Goal: Task Accomplishment & Management: Complete application form

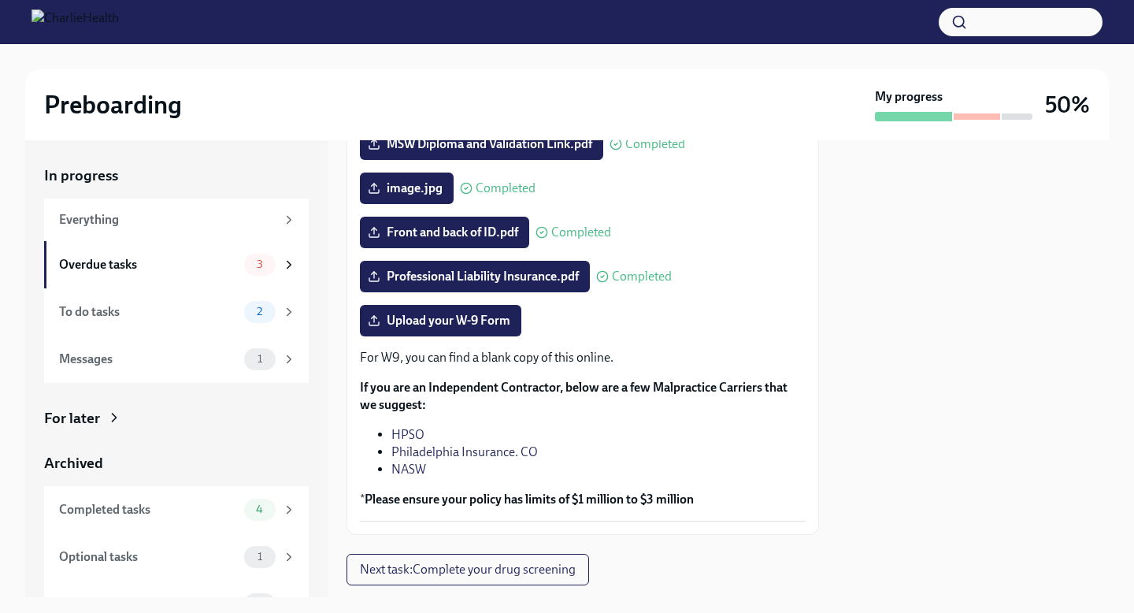
scroll to position [330, 0]
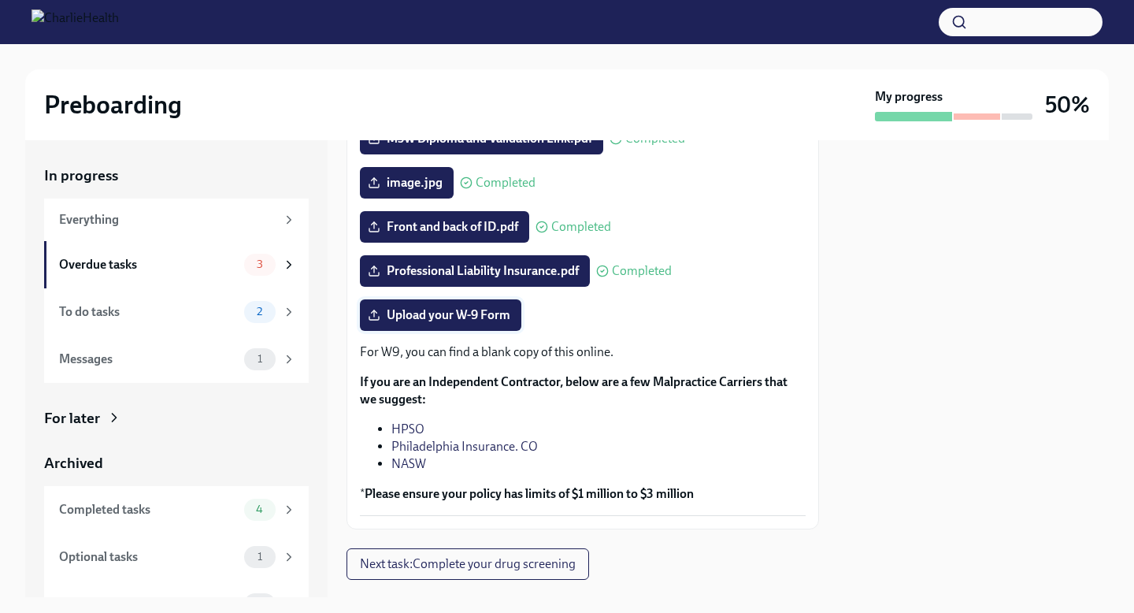
click at [463, 323] on label "Upload your W-9 Form" at bounding box center [440, 315] width 161 height 32
click at [0, 0] on input "Upload your W-9 Form" at bounding box center [0, 0] width 0 height 0
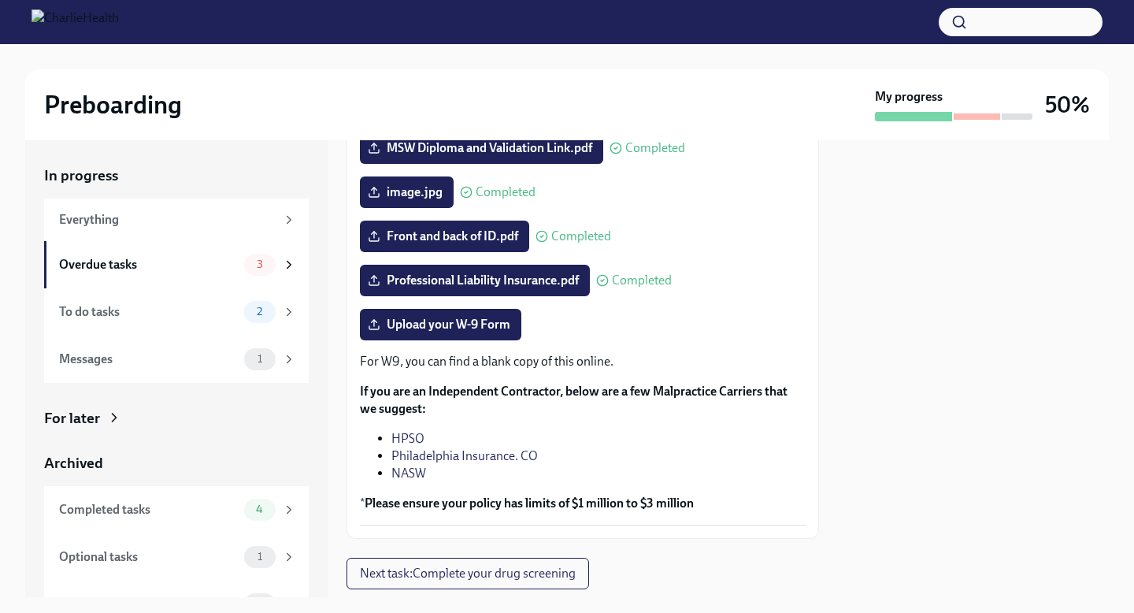
scroll to position [31, 0]
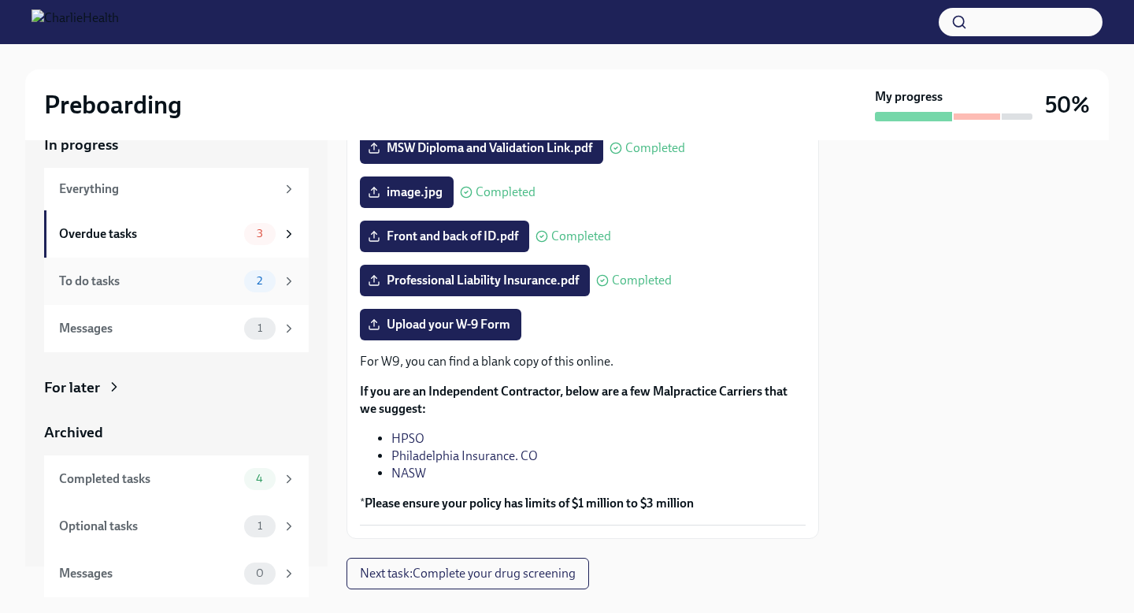
click at [118, 287] on div "To do tasks" at bounding box center [148, 281] width 179 height 17
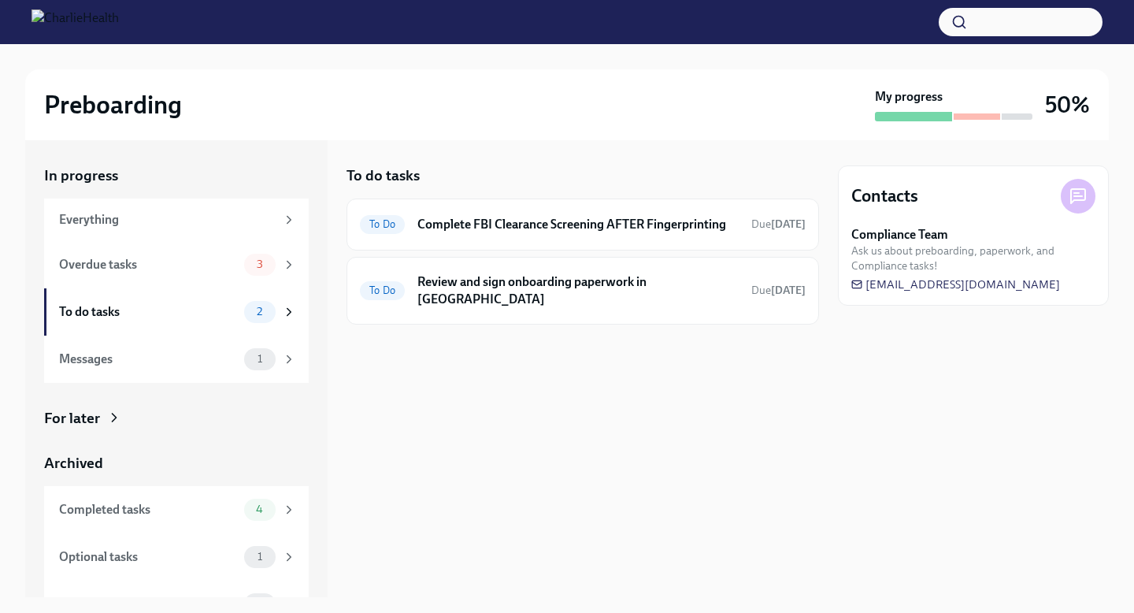
click at [464, 324] on div at bounding box center [583, 349] width 473 height 50
click at [462, 276] on h6 "Review and sign onboarding paperwork in [GEOGRAPHIC_DATA]" at bounding box center [577, 290] width 321 height 35
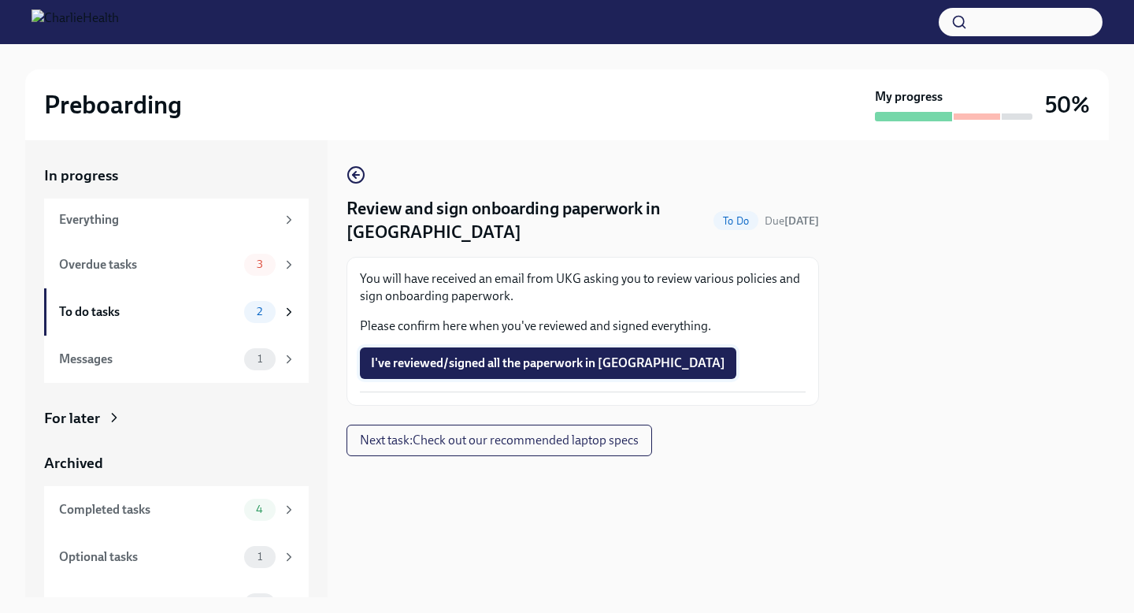
click at [571, 369] on span "I've reviewed/signed all the paperwork in [GEOGRAPHIC_DATA]" at bounding box center [548, 363] width 354 height 16
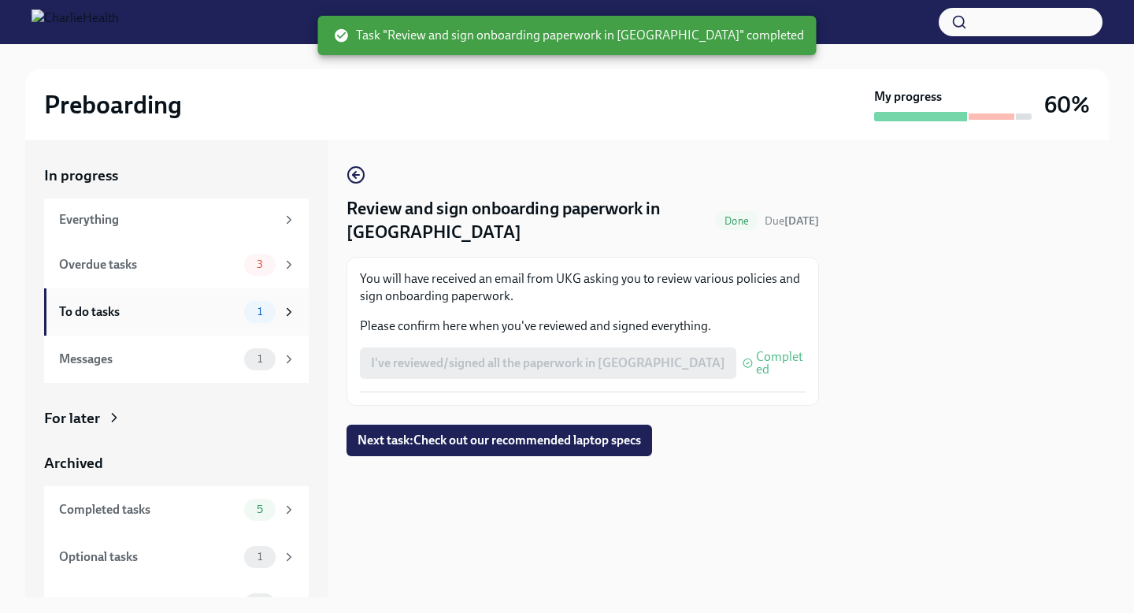
click at [133, 321] on div "To do tasks 1" at bounding box center [177, 312] width 237 height 22
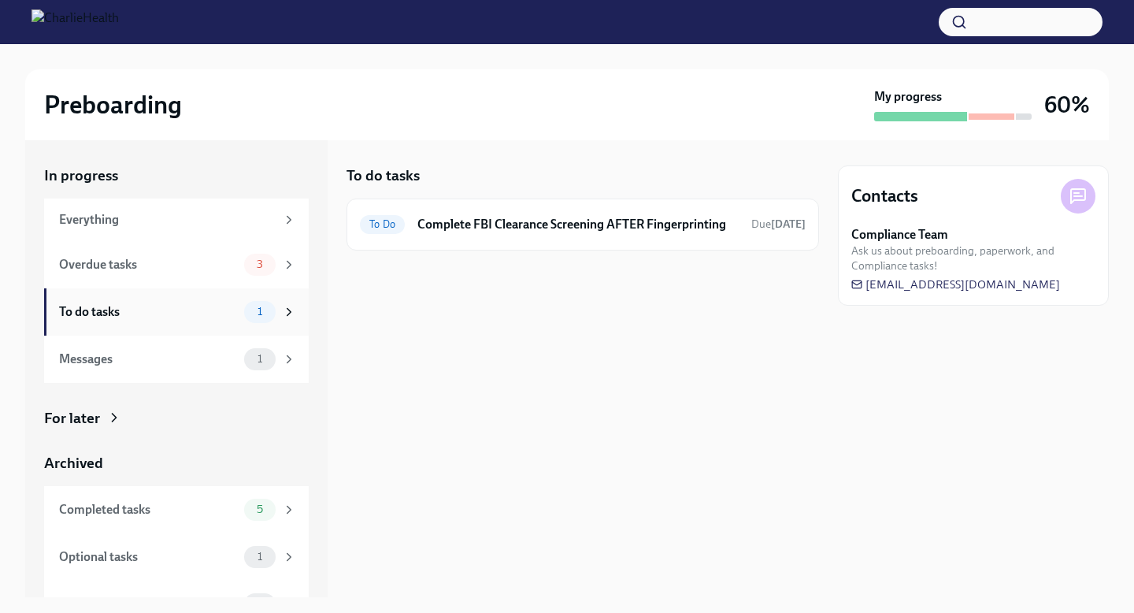
click at [148, 314] on div "To do tasks" at bounding box center [148, 311] width 179 height 17
click at [169, 261] on div "Overdue tasks" at bounding box center [148, 264] width 179 height 17
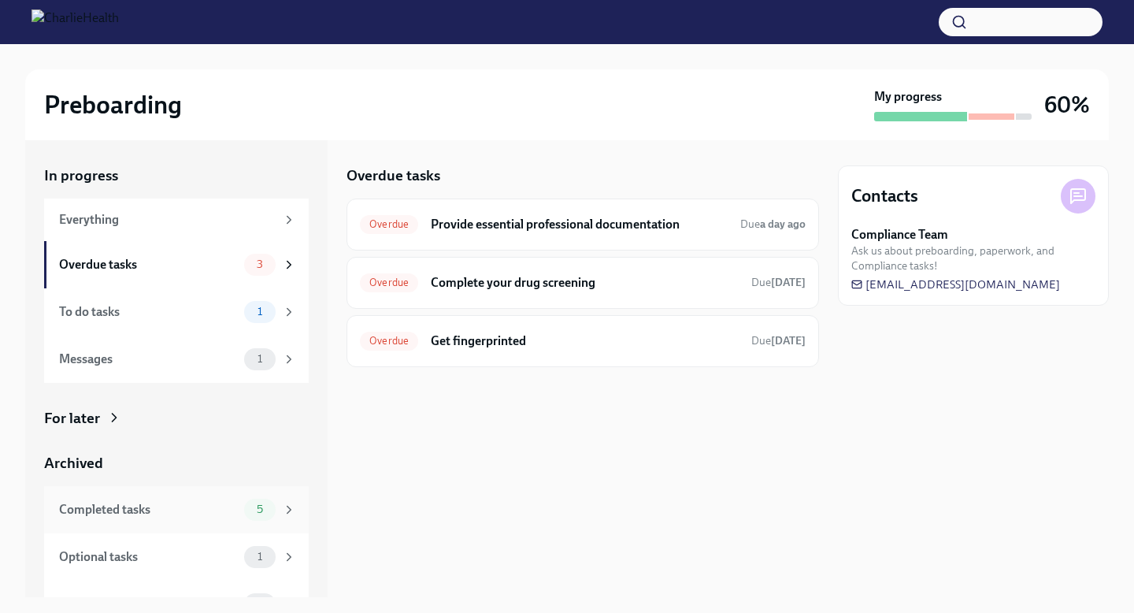
click at [195, 501] on div "Completed tasks" at bounding box center [148, 509] width 179 height 17
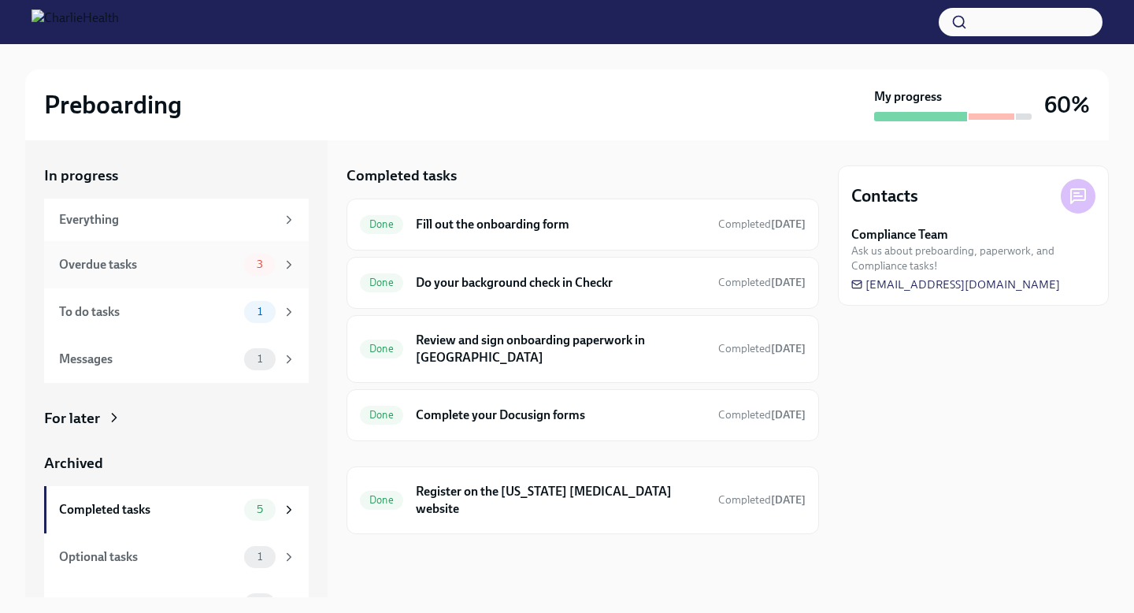
click at [164, 269] on div "Overdue tasks" at bounding box center [148, 264] width 179 height 17
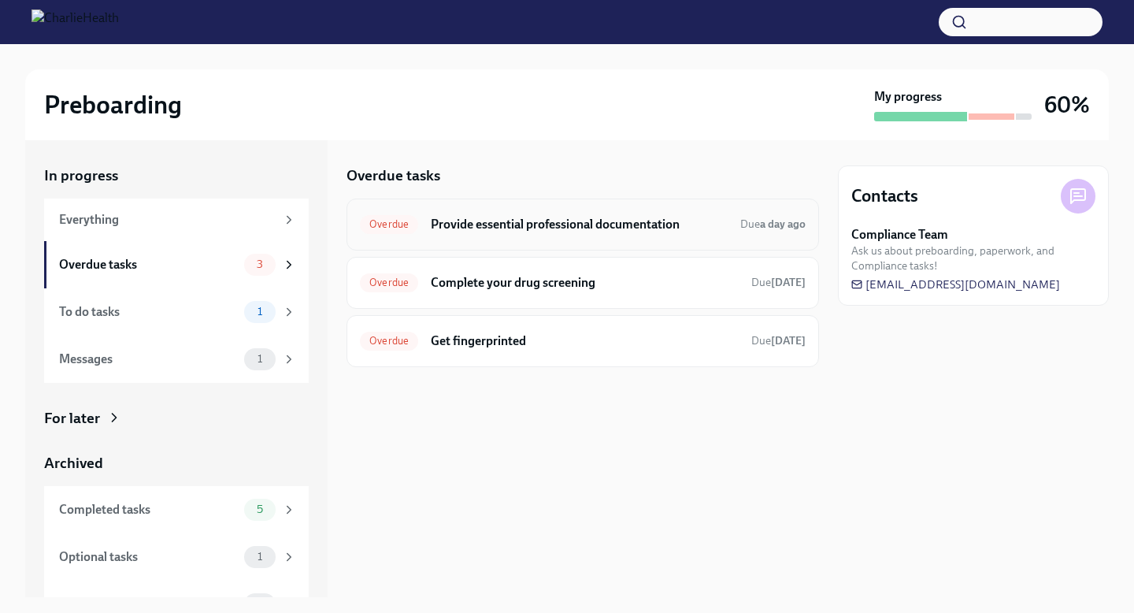
click at [398, 230] on div "Overdue" at bounding box center [389, 224] width 58 height 19
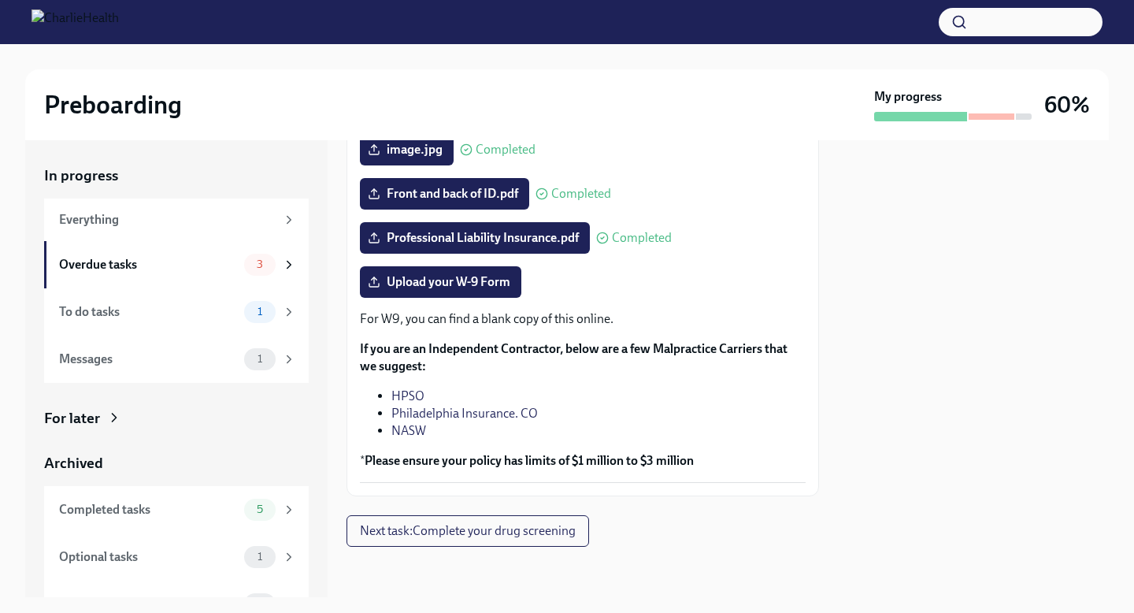
scroll to position [342, 0]
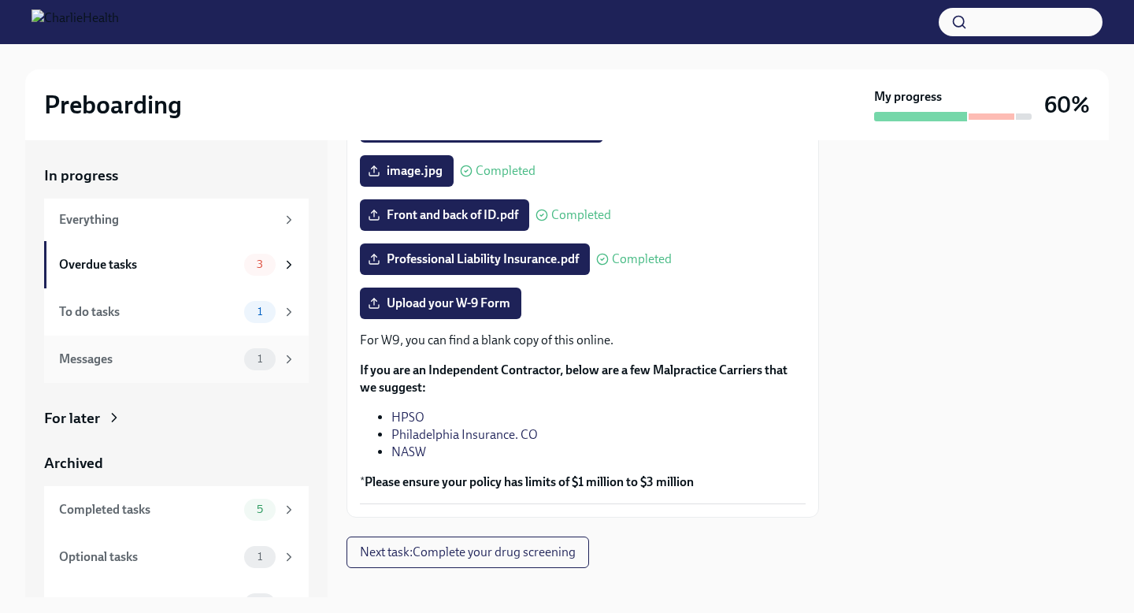
click at [194, 357] on div "Messages" at bounding box center [148, 358] width 179 height 17
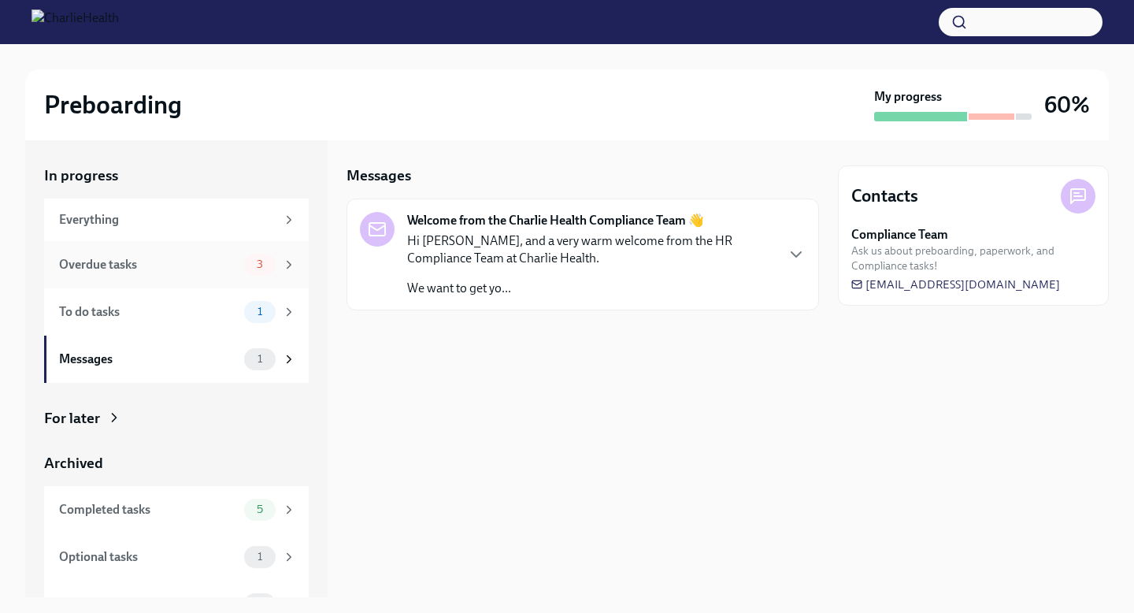
click at [181, 258] on div "Overdue tasks" at bounding box center [148, 264] width 179 height 17
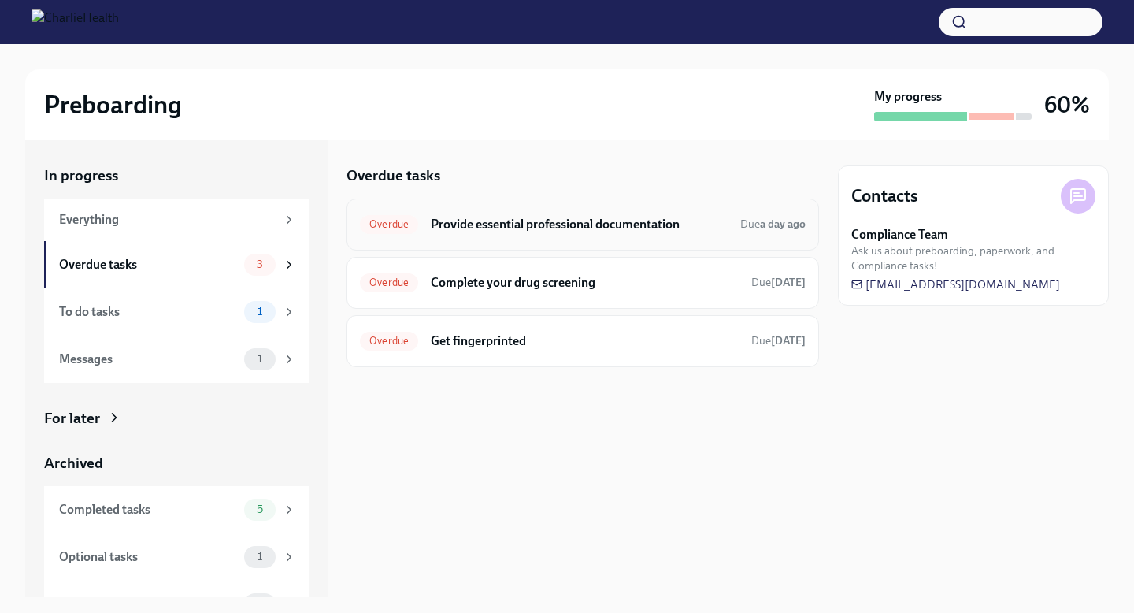
click at [469, 230] on h6 "Provide essential professional documentation" at bounding box center [579, 224] width 297 height 17
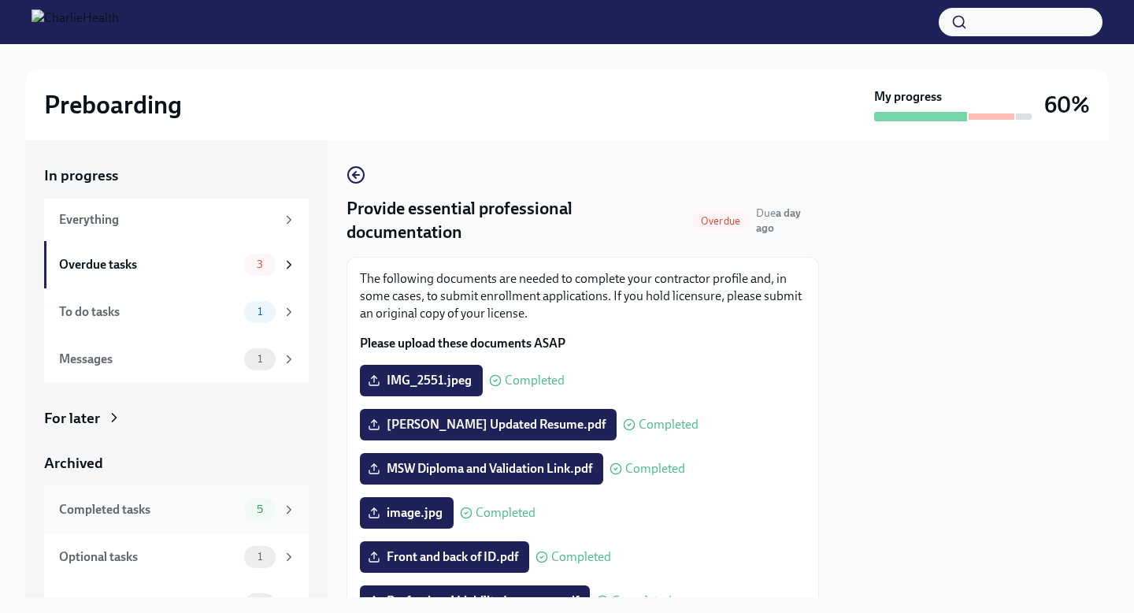
click at [183, 525] on div "Completed tasks 5" at bounding box center [176, 509] width 265 height 47
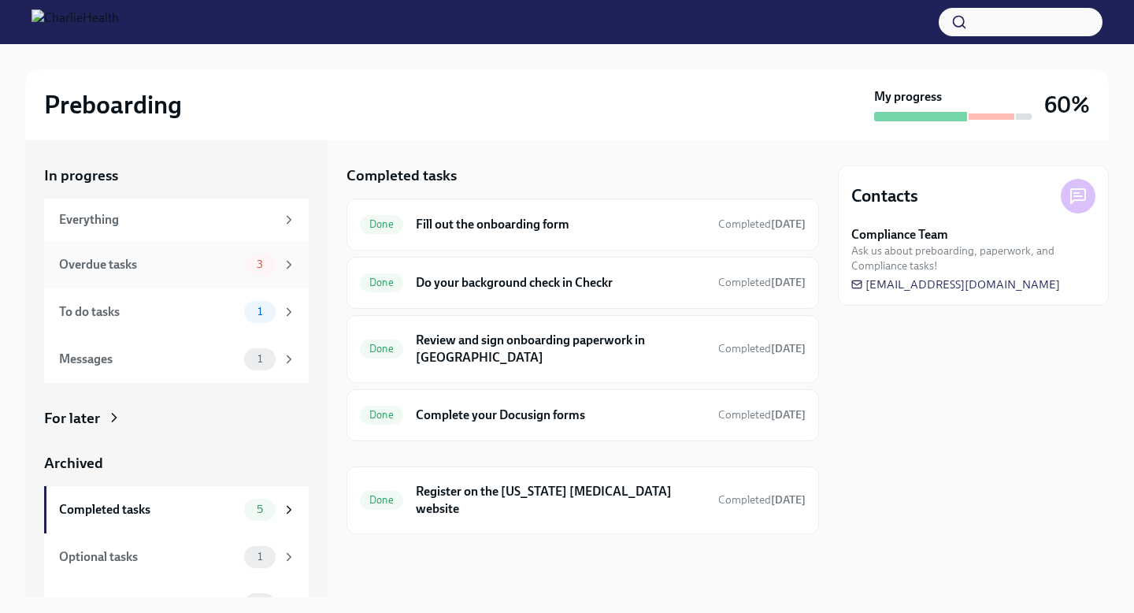
click at [180, 276] on div "Overdue tasks 3" at bounding box center [176, 264] width 265 height 47
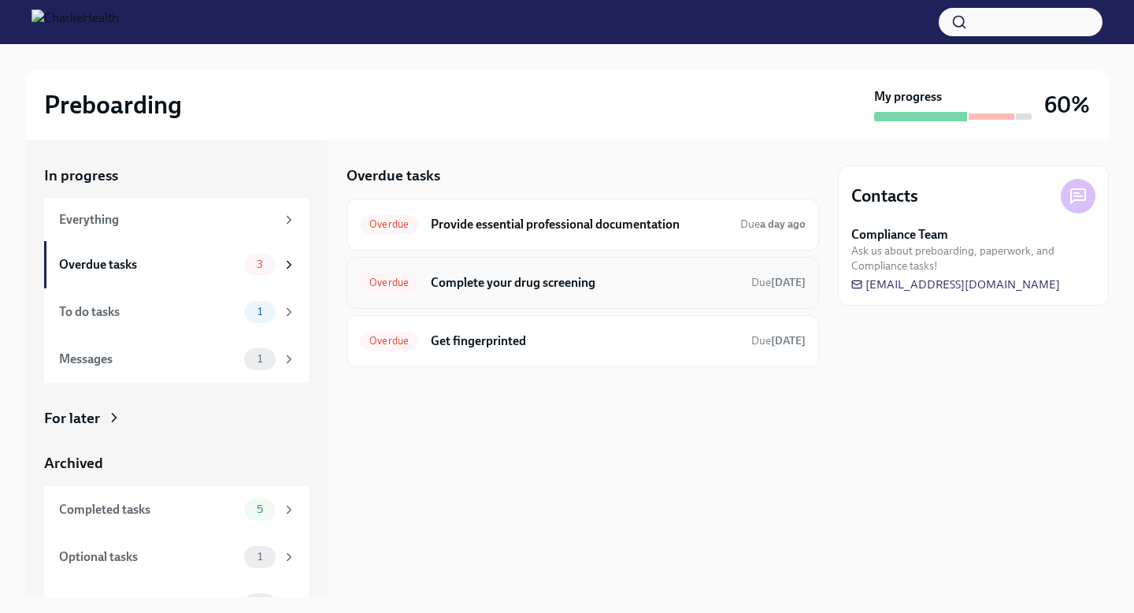
click at [615, 295] on div "Overdue Complete your drug screening Due [DATE]" at bounding box center [583, 283] width 473 height 52
click at [637, 362] on div "Overdue Get fingerprinted Due [DATE]" at bounding box center [583, 341] width 473 height 52
